Goal: Task Accomplishment & Management: Manage account settings

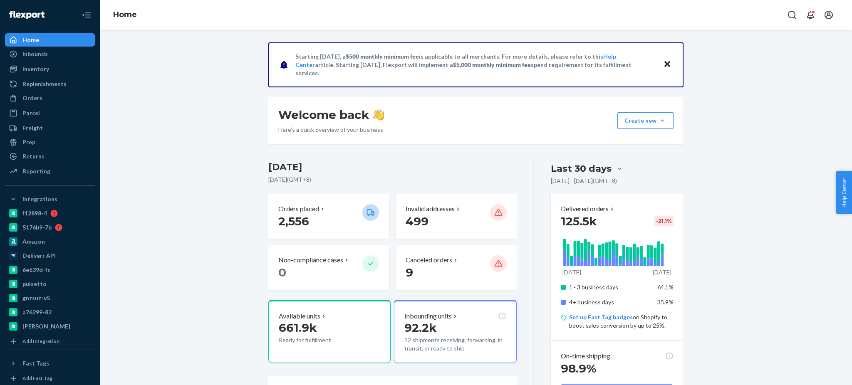
click at [40, 105] on div "Orders Ecommerce Orders Wholesale Orders" at bounding box center [50, 99] width 90 height 14
click at [38, 98] on div "Orders" at bounding box center [32, 98] width 20 height 8
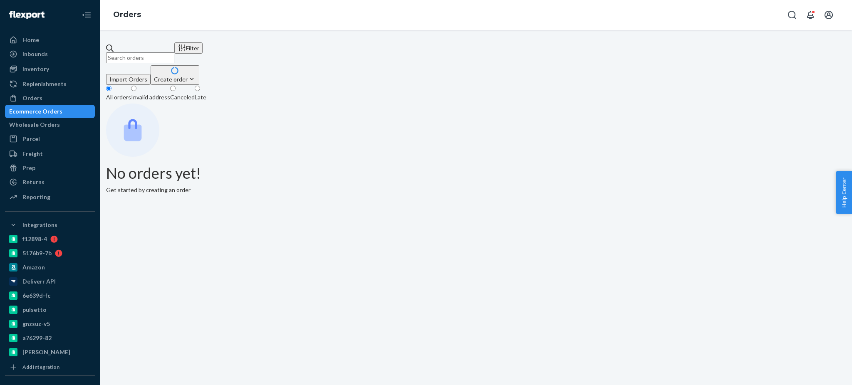
paste input "BIO-2160554"
click at [174, 52] on input "BIO-2160554" at bounding box center [140, 57] width 68 height 11
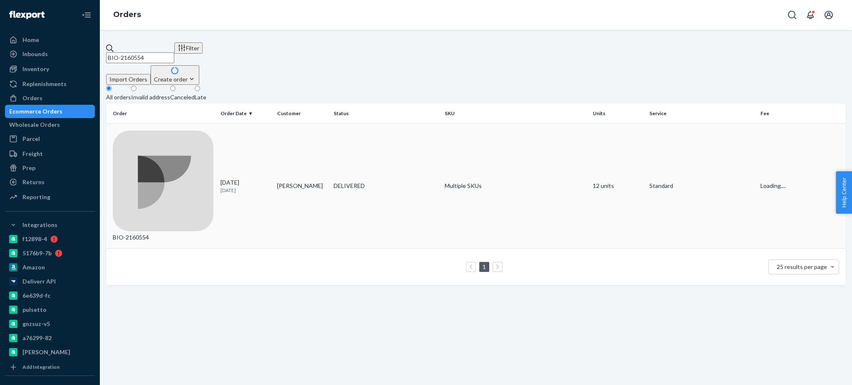
type input "BIO-2160554"
click at [200, 131] on div "BIO-2160554" at bounding box center [163, 186] width 101 height 111
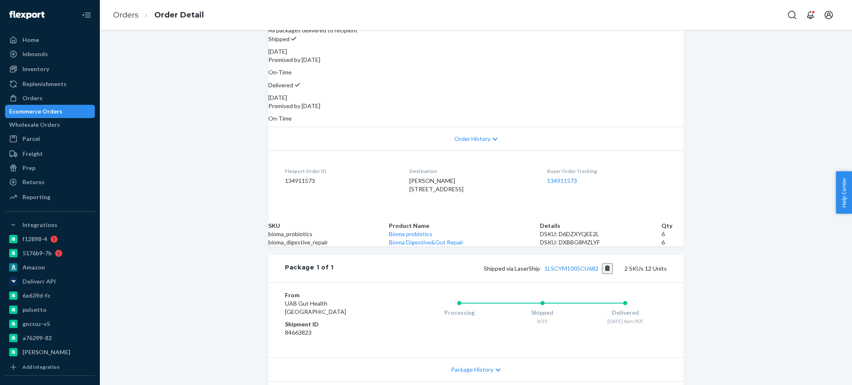
scroll to position [112, 0]
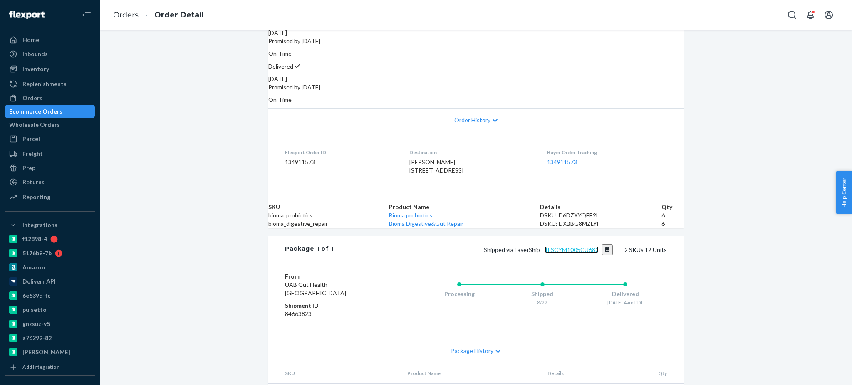
click at [574, 253] on link "1LSCYM1005CU682" at bounding box center [571, 249] width 54 height 7
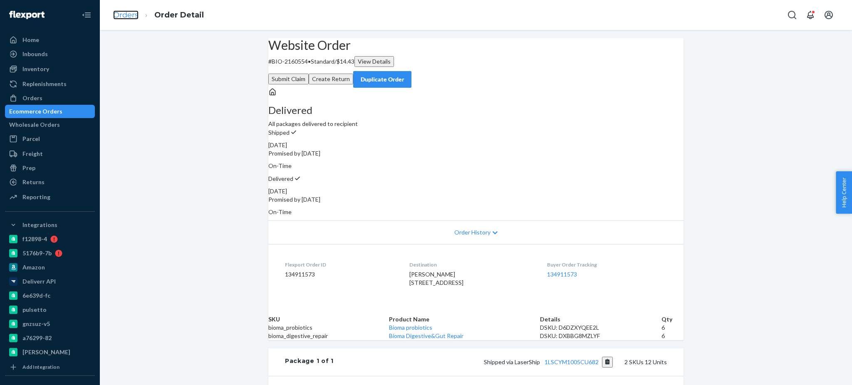
click at [124, 14] on link "Orders" at bounding box center [125, 14] width 25 height 9
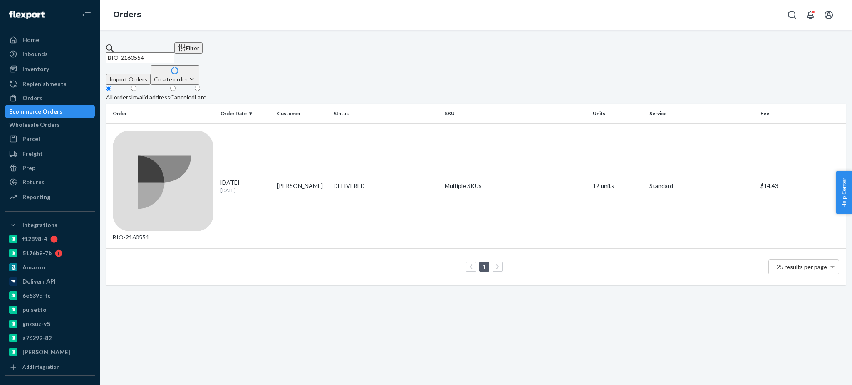
click at [174, 52] on input "BIO-2160554" at bounding box center [140, 57] width 68 height 11
paste input "2195106"
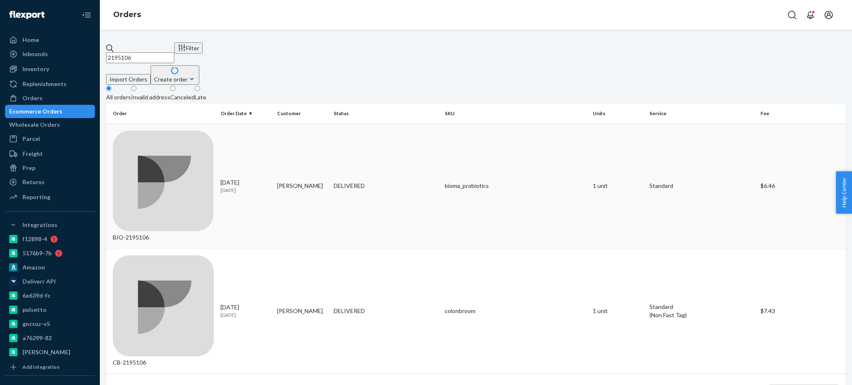
type input "2195106"
click at [152, 131] on div "BIO-2195106" at bounding box center [163, 186] width 101 height 111
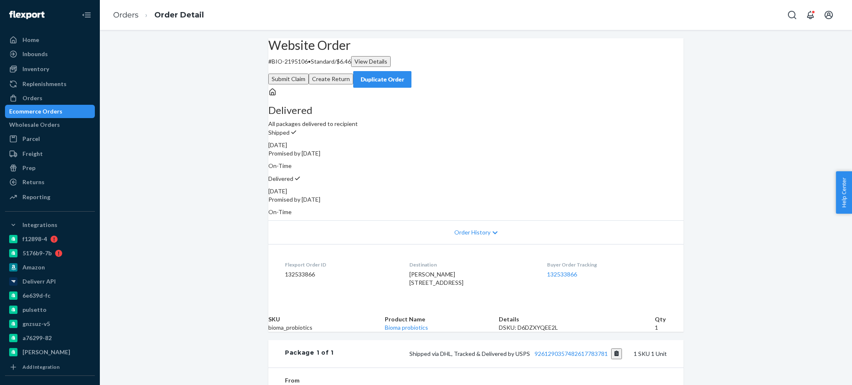
click at [353, 74] on button "Create Return" at bounding box center [331, 79] width 45 height 11
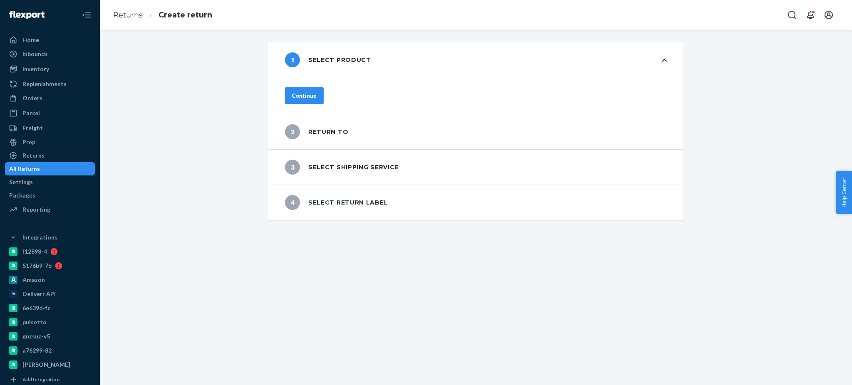
click at [324, 96] on button "Continue" at bounding box center [304, 95] width 39 height 17
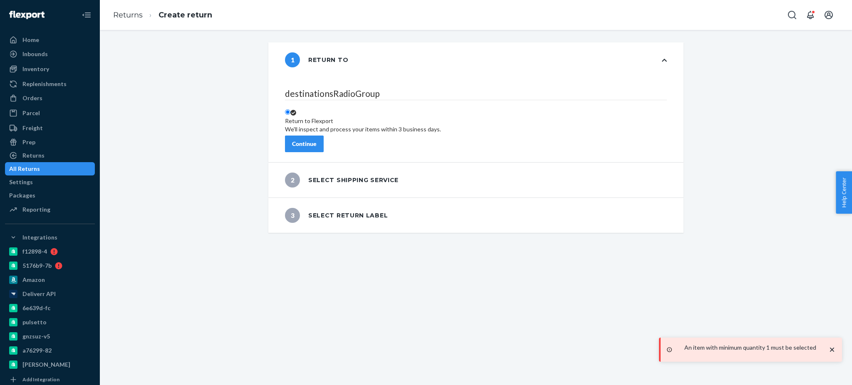
click at [317, 140] on div "Continue" at bounding box center [304, 144] width 25 height 8
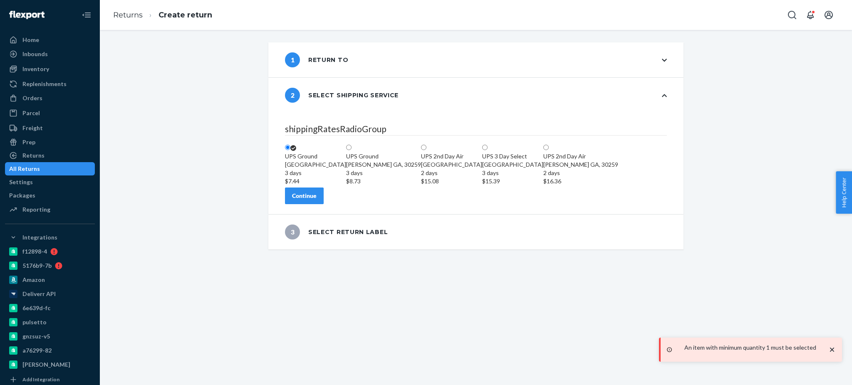
click at [317, 200] on div "Continue" at bounding box center [304, 196] width 25 height 8
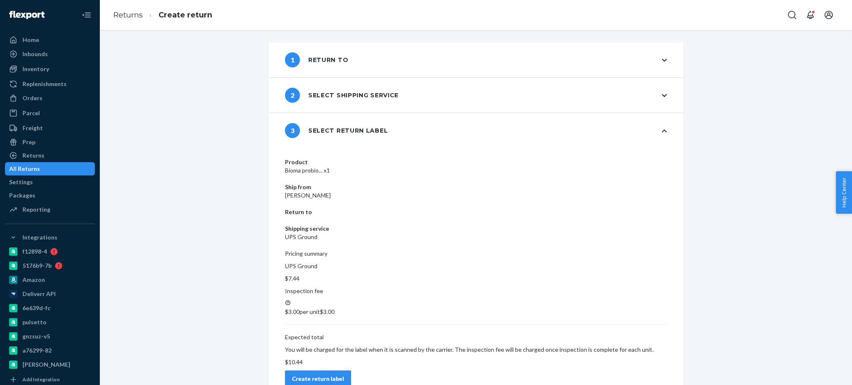
click at [344, 375] on div "Create return label" at bounding box center [318, 379] width 52 height 8
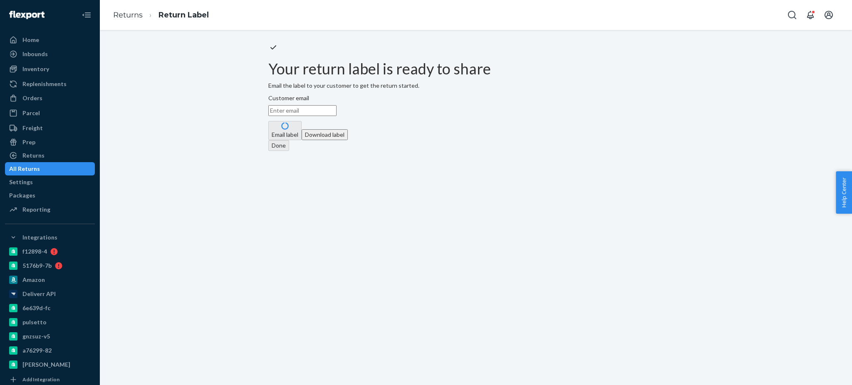
click at [348, 140] on button "Download label" at bounding box center [325, 134] width 46 height 11
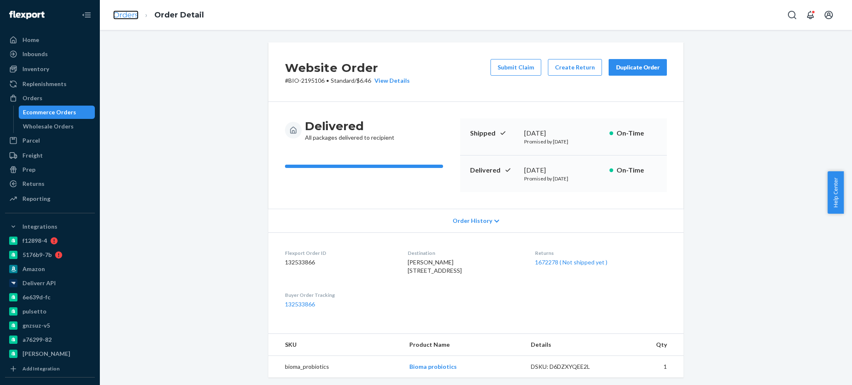
click at [135, 13] on link "Orders" at bounding box center [125, 14] width 25 height 9
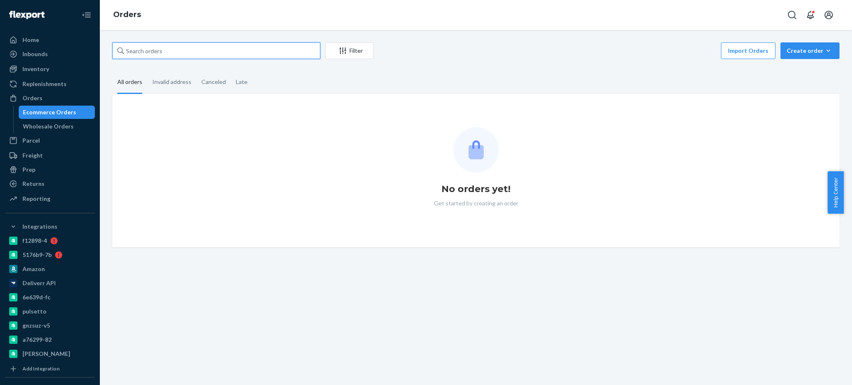
click at [221, 47] on input "text" at bounding box center [216, 50] width 208 height 17
paste input "2246941"
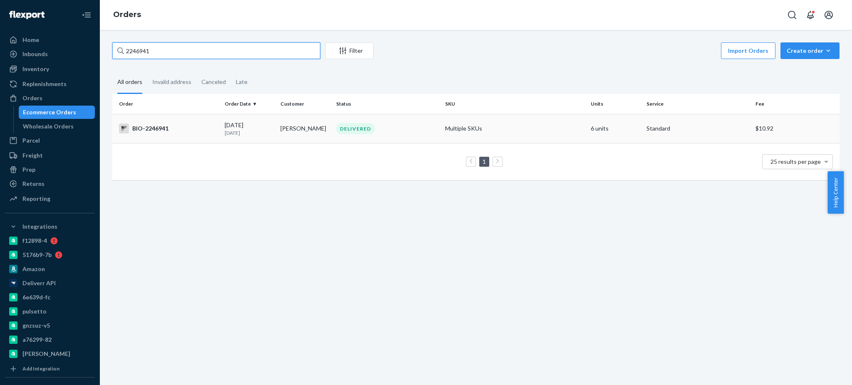
type input "2246941"
click at [178, 126] on div "BIO-2246941" at bounding box center [168, 129] width 99 height 10
